Goal: Task Accomplishment & Management: Manage account settings

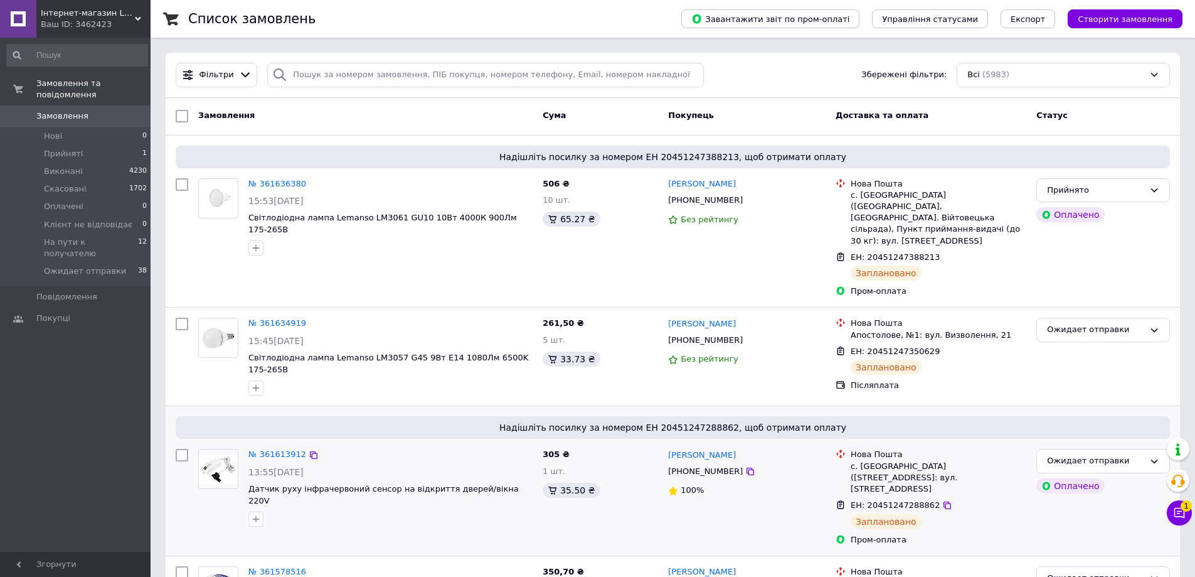
click at [513, 509] on div at bounding box center [390, 519] width 289 height 20
click at [93, 145] on li "Прийняті 1" at bounding box center [77, 154] width 154 height 18
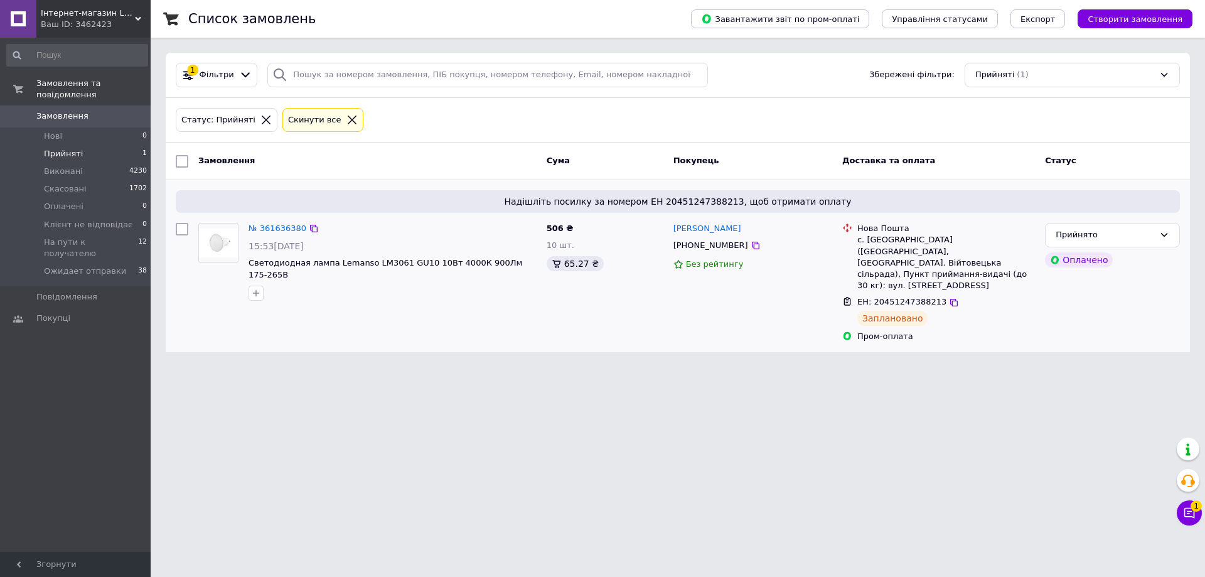
click at [643, 257] on div "65.27 ₴" at bounding box center [604, 263] width 117 height 15
drag, startPoint x: 673, startPoint y: 243, endPoint x: 696, endPoint y: 275, distance: 39.2
click at [723, 253] on div "[PHONE_NUMBER]" at bounding box center [711, 245] width 80 height 16
click at [672, 309] on div "[PERSON_NAME] покупця сформується після 5 замовлень за рік" at bounding box center [709, 306] width 151 height 58
click at [324, 367] on html "Інтернет-магазин LEDUA Ваш ID: 3462423 Сайт Інтернет-магазин LEDUA Кабінет поку…" at bounding box center [602, 183] width 1205 height 367
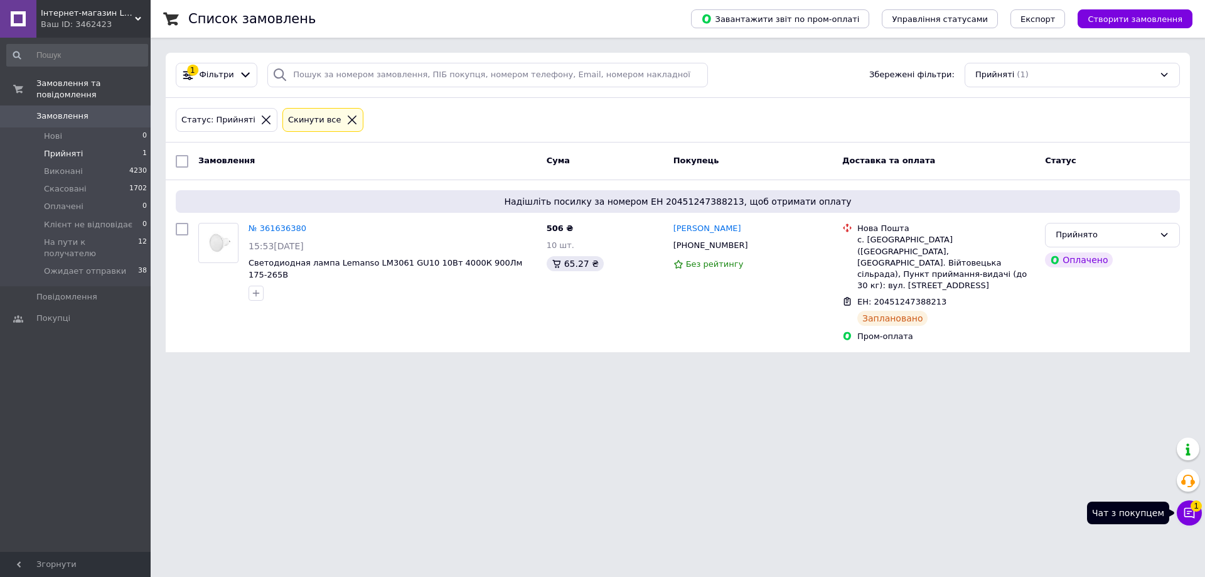
click at [1186, 511] on icon at bounding box center [1189, 513] width 11 height 11
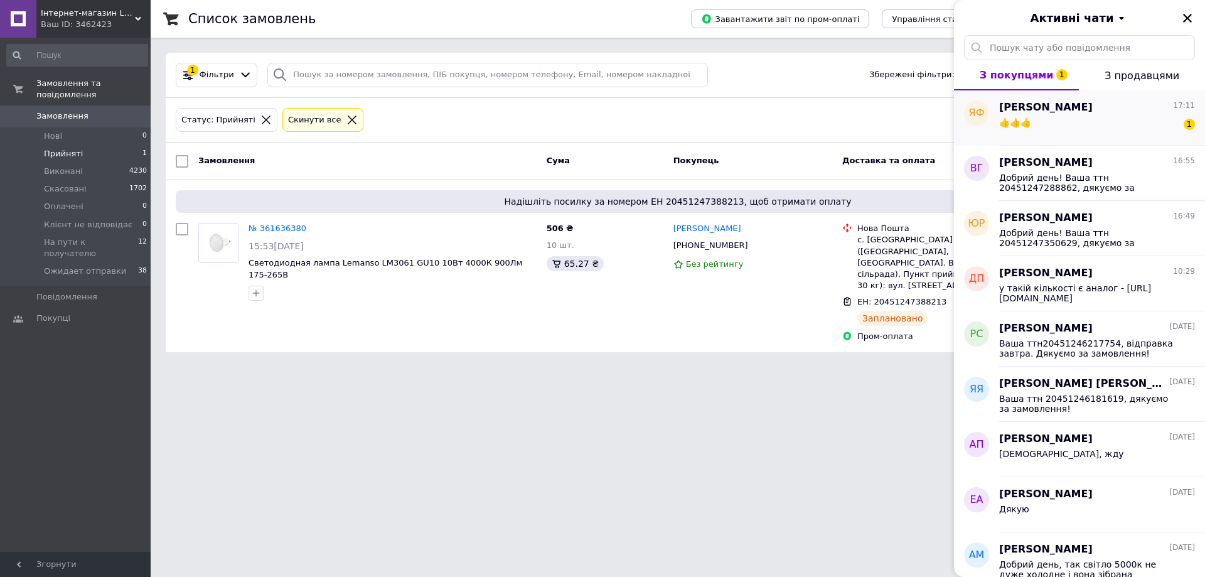
click at [1097, 130] on div "👍👍👍 1" at bounding box center [1097, 125] width 196 height 20
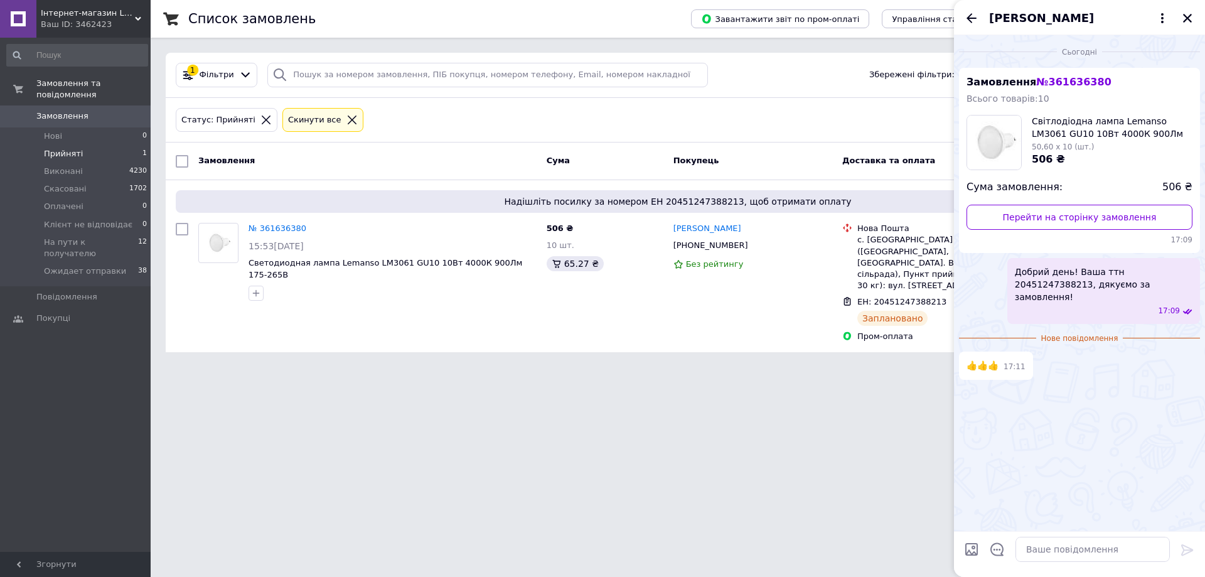
click at [898, 367] on html "Інтернет-магазин LEDUA Ваш ID: 3462423 Сайт Інтернет-магазин LEDUA Кабінет поку…" at bounding box center [602, 183] width 1205 height 367
click at [1187, 22] on icon "Закрити" at bounding box center [1186, 18] width 11 height 11
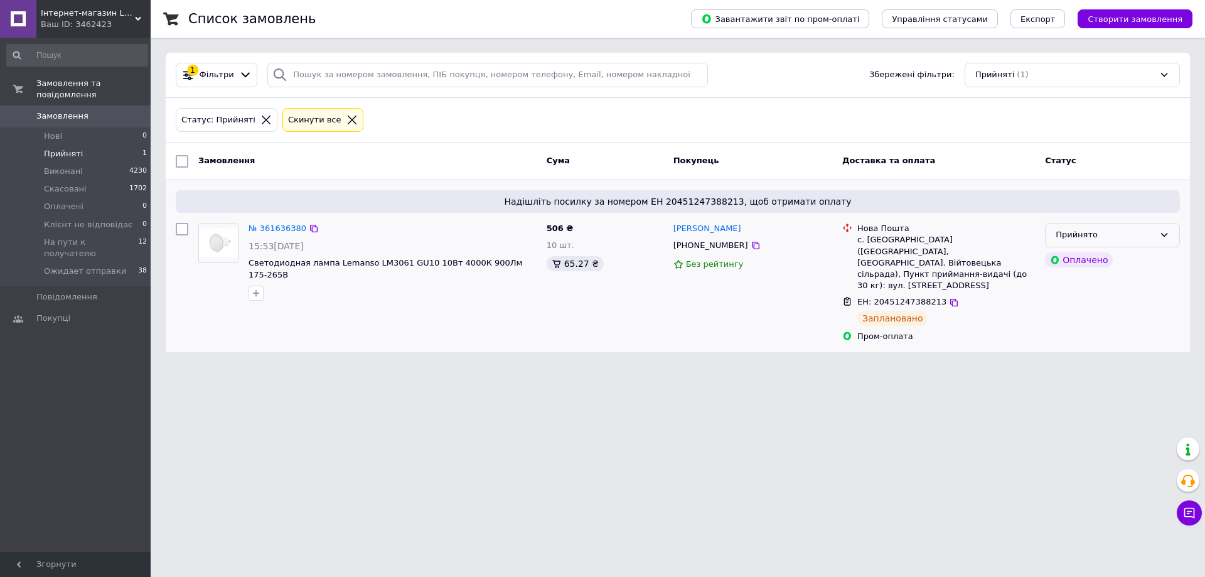
click at [1147, 226] on div "Прийнято" at bounding box center [1112, 235] width 135 height 24
click at [1001, 367] on html "Інтернет-магазин LEDUA Ваш ID: 3462423 Сайт Інтернет-магазин LEDUA Кабінет поку…" at bounding box center [602, 183] width 1205 height 367
